Goal: Check status: Check status

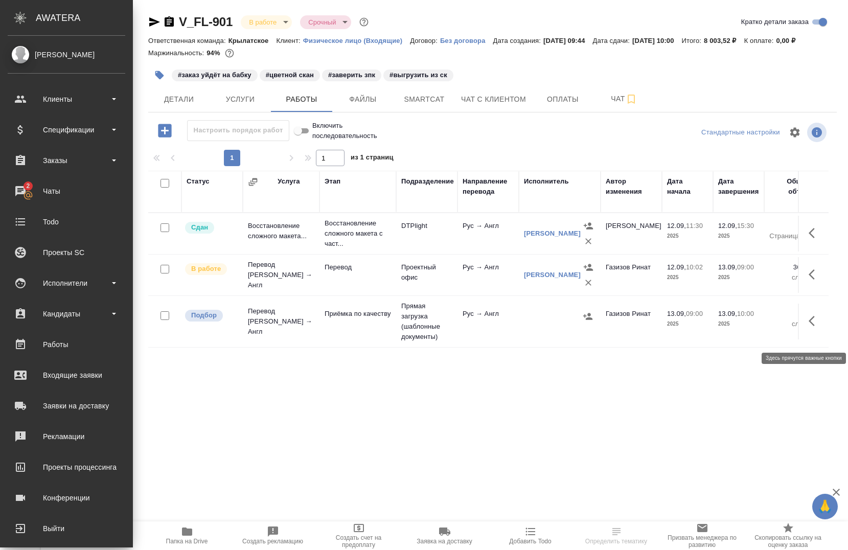
click at [809, 327] on icon "button" at bounding box center [814, 321] width 12 height 12
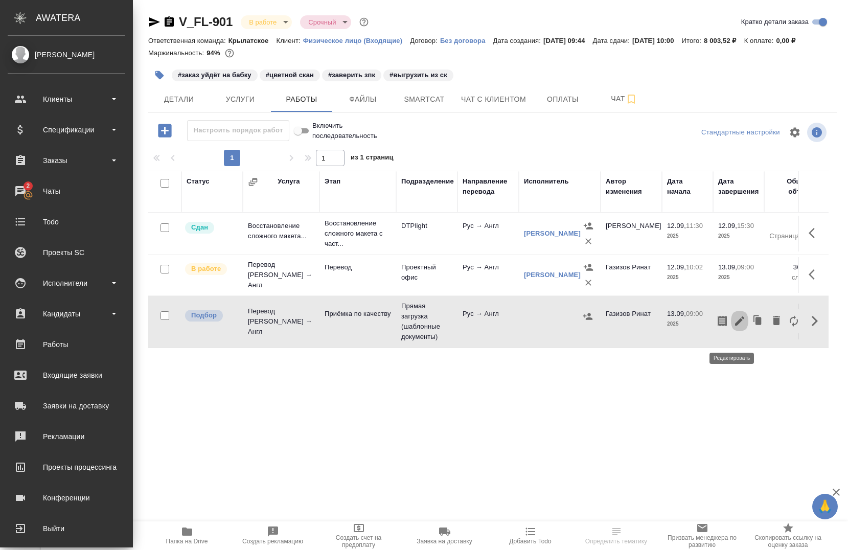
click at [735, 325] on icon "button" at bounding box center [739, 320] width 9 height 9
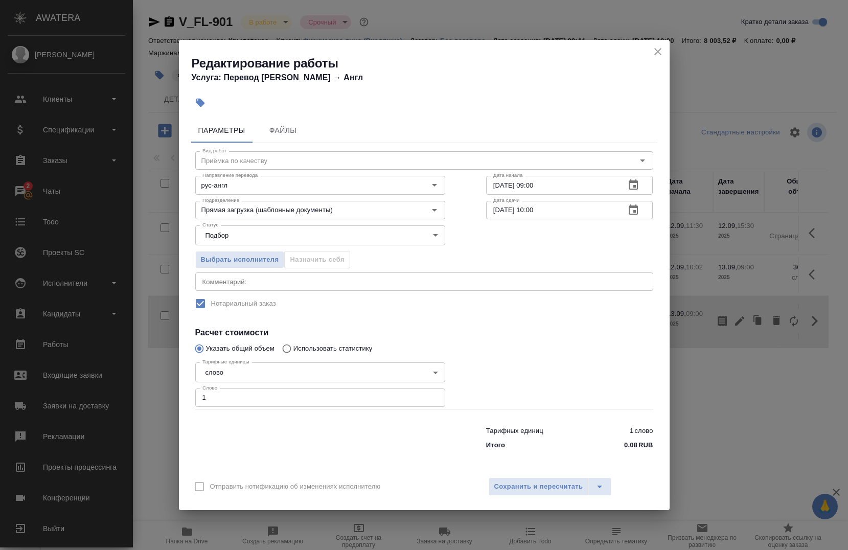
click at [662, 53] on icon "close" at bounding box center [657, 51] width 12 height 12
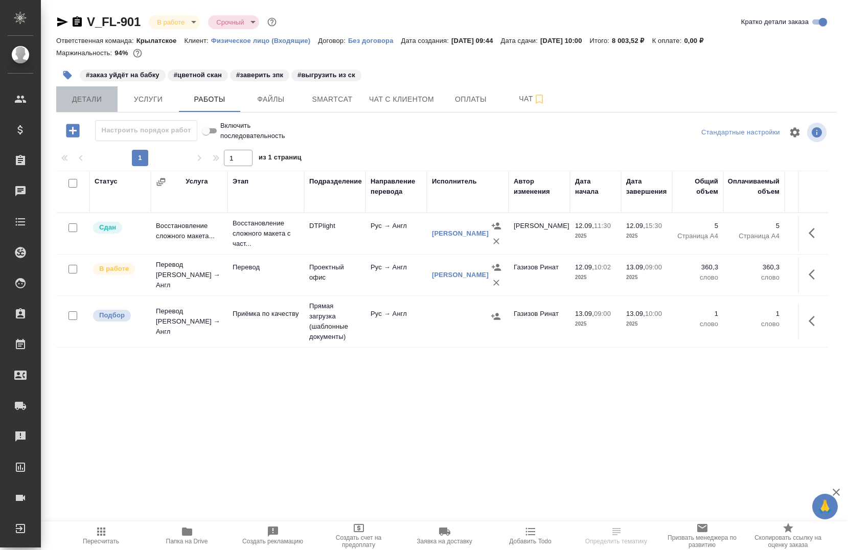
click at [88, 101] on span "Детали" at bounding box center [86, 99] width 49 height 13
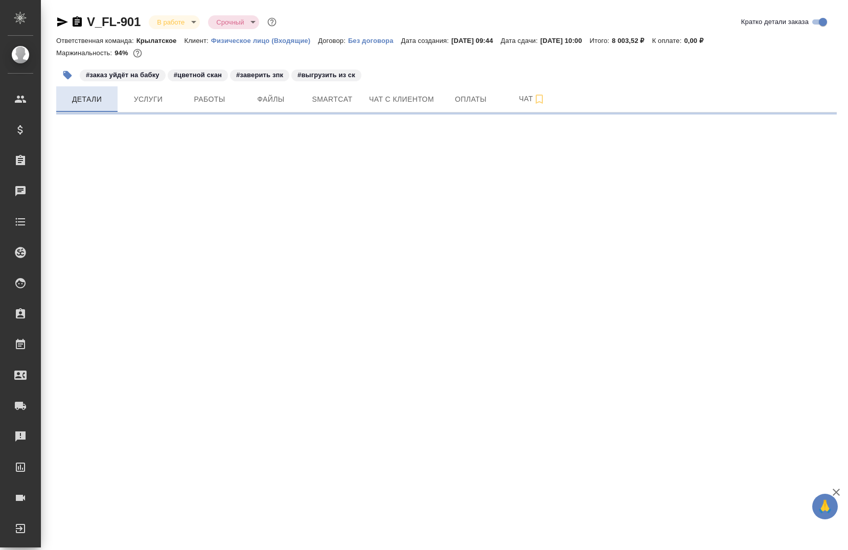
select select "RU"
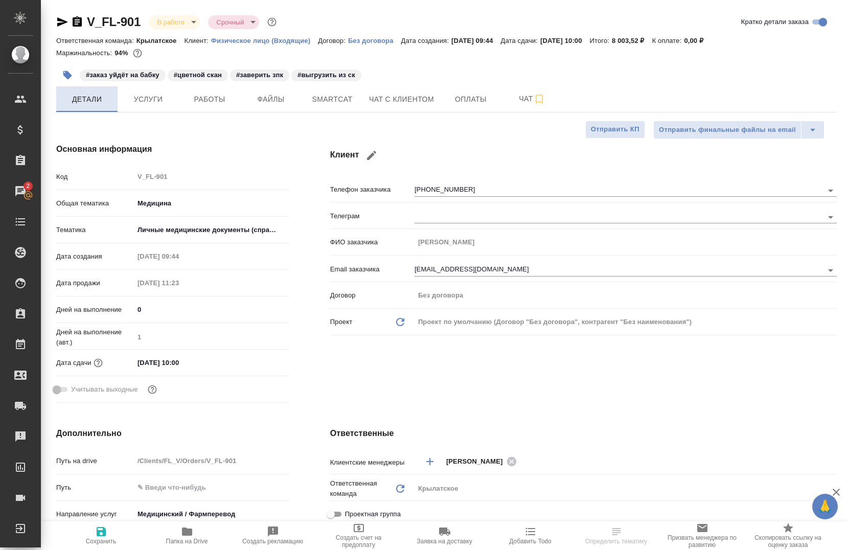
type textarea "x"
click at [148, 104] on span "Услуги" at bounding box center [148, 99] width 49 height 13
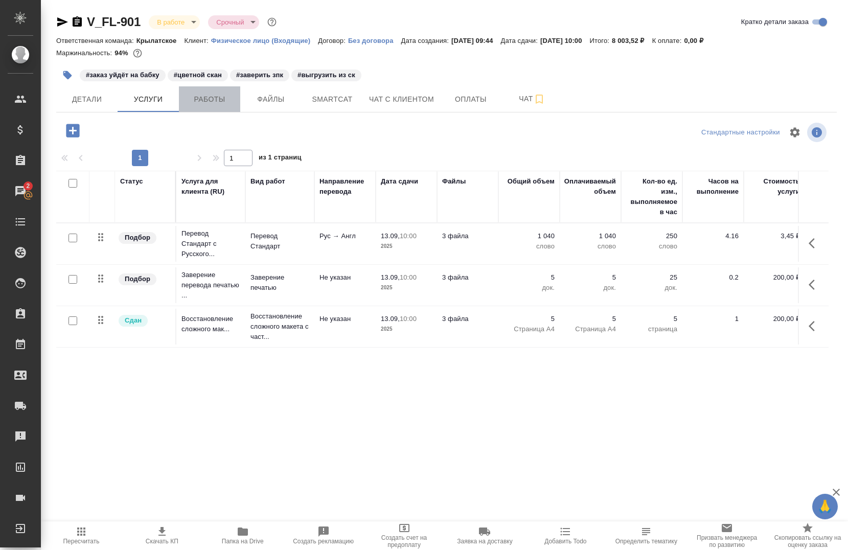
click at [210, 100] on span "Работы" at bounding box center [209, 99] width 49 height 13
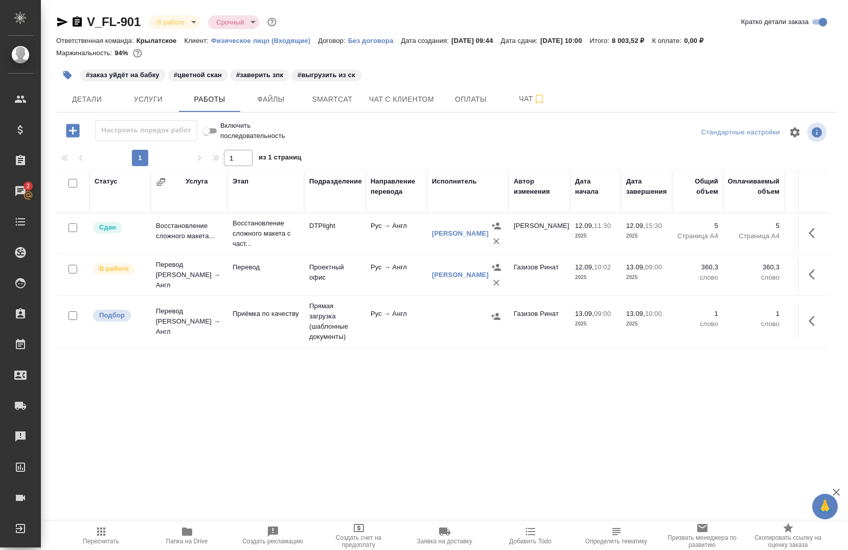
click at [186, 533] on icon "button" at bounding box center [187, 531] width 10 height 8
click at [61, 25] on icon "button" at bounding box center [62, 22] width 12 height 12
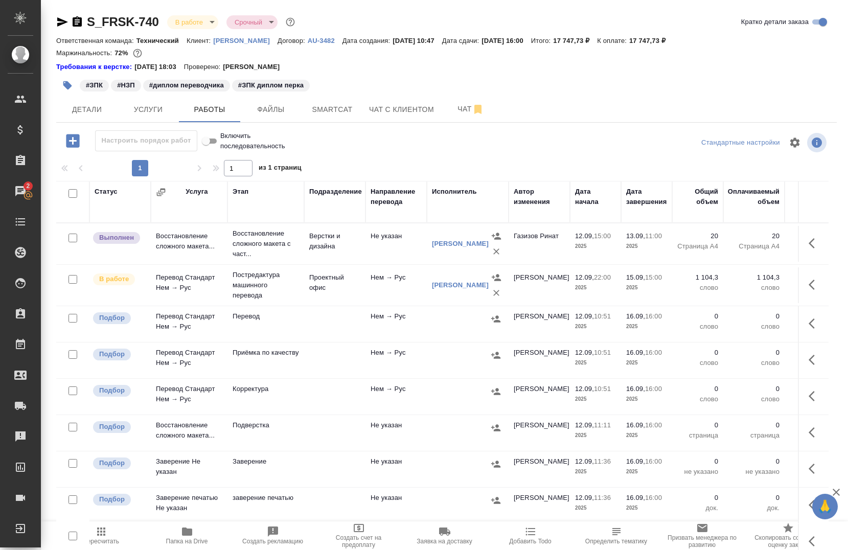
click at [64, 24] on icon "button" at bounding box center [62, 21] width 11 height 9
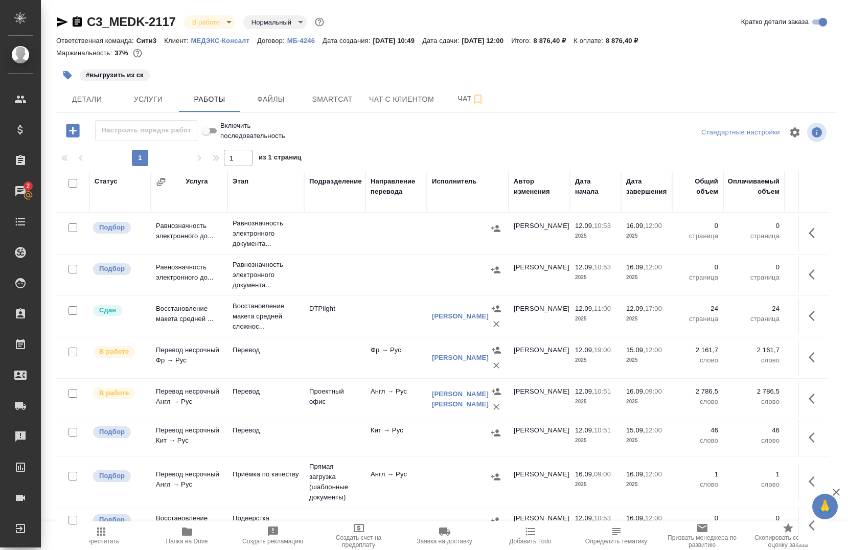
click at [60, 22] on icon "button" at bounding box center [62, 22] width 12 height 12
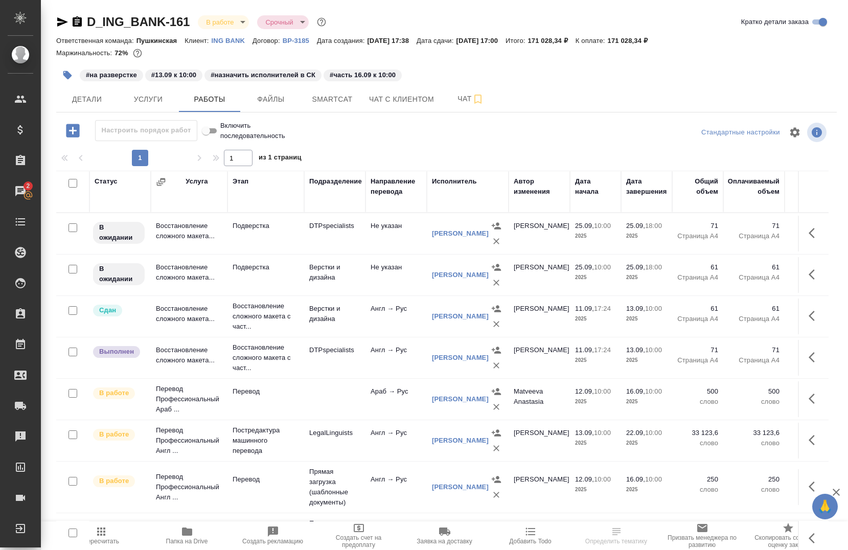
click at [60, 16] on icon "button" at bounding box center [62, 22] width 12 height 12
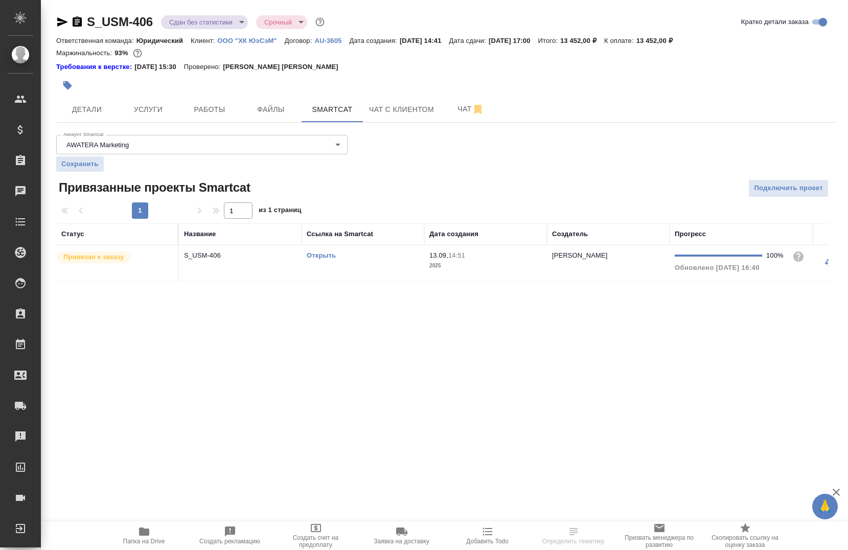
click at [148, 532] on icon "button" at bounding box center [144, 531] width 10 height 8
